Goal: Information Seeking & Learning: Compare options

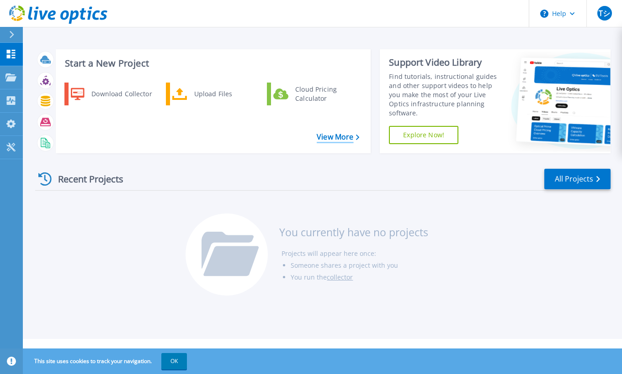
click at [346, 138] on link "View More" at bounding box center [337, 137] width 42 height 9
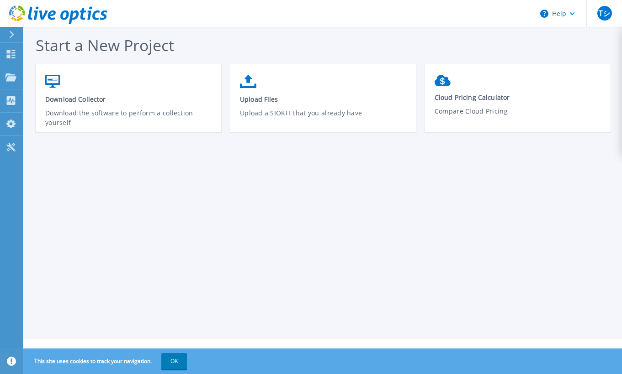
click at [521, 309] on div "Start a New Project Download Collector Download the software to perform a colle…" at bounding box center [322, 169] width 599 height 339
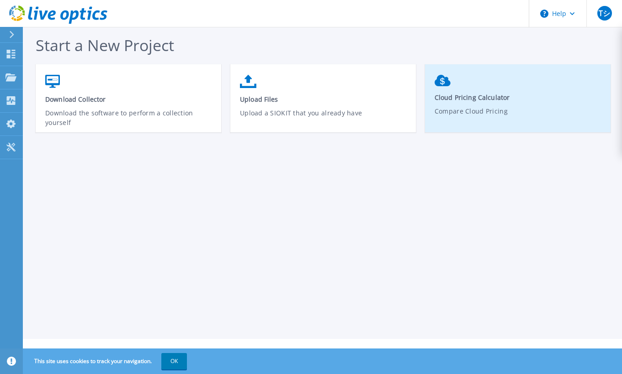
click at [522, 119] on p "Compare Cloud Pricing" at bounding box center [517, 116] width 167 height 21
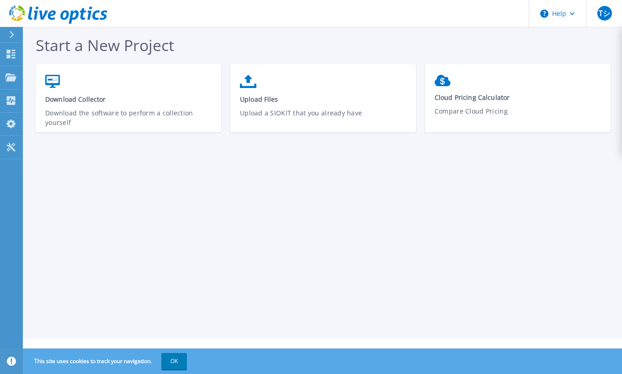
click at [227, 207] on div "Start a New Project Download Collector Download the software to perform a colle…" at bounding box center [322, 169] width 599 height 339
click at [552, 19] on button "Help" at bounding box center [557, 13] width 57 height 27
click at [172, 363] on button "OK" at bounding box center [174, 361] width 26 height 16
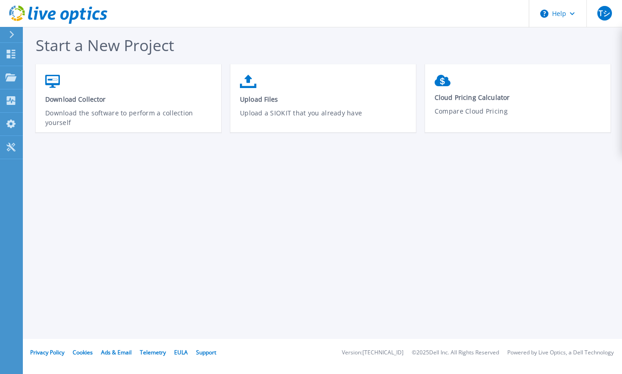
click at [402, 287] on div "Start a New Project Download Collector Download the software to perform a colle…" at bounding box center [322, 169] width 599 height 339
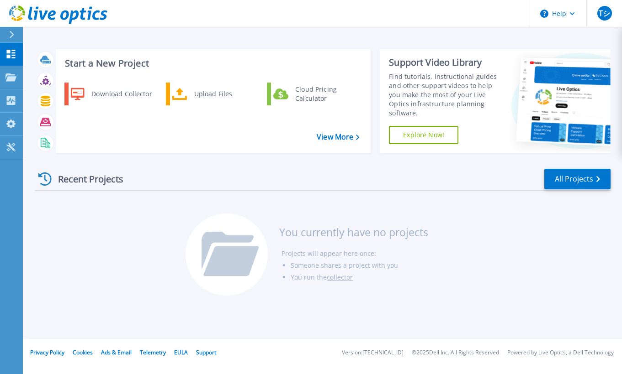
click at [47, 178] on icon at bounding box center [44, 179] width 13 height 13
